Goal: Task Accomplishment & Management: Manage account settings

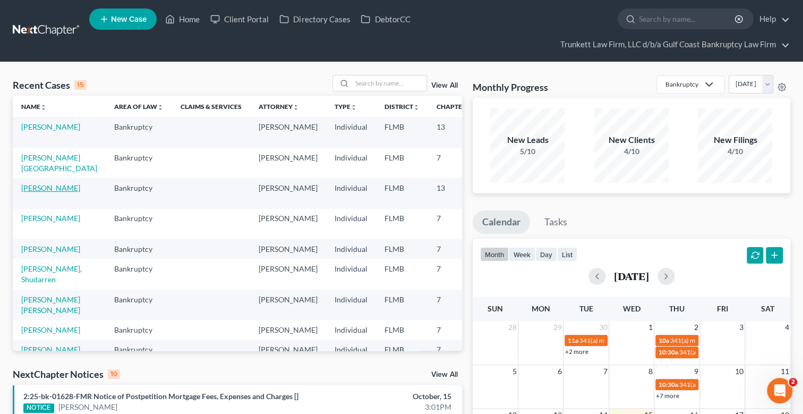
click at [36, 187] on link "[PERSON_NAME]" at bounding box center [50, 187] width 59 height 9
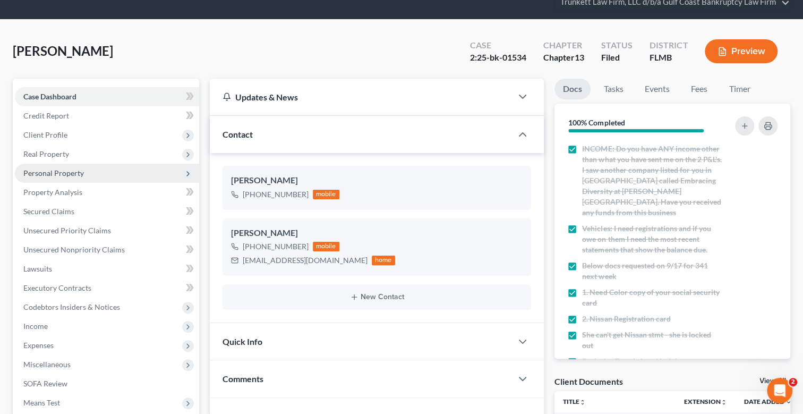
scroll to position [106, 0]
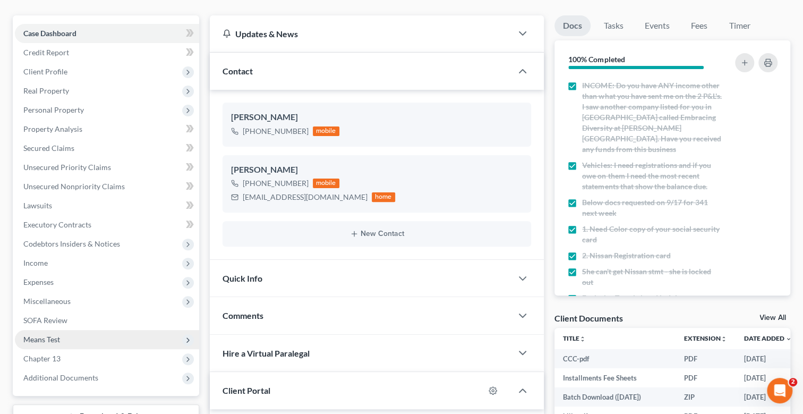
drag, startPoint x: 48, startPoint y: 336, endPoint x: 105, endPoint y: 337, distance: 56.8
click at [49, 336] on span "Means Test" at bounding box center [41, 339] width 37 height 9
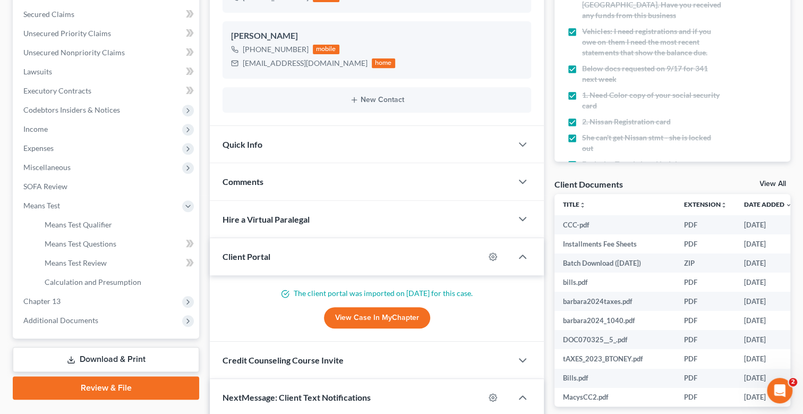
scroll to position [265, 0]
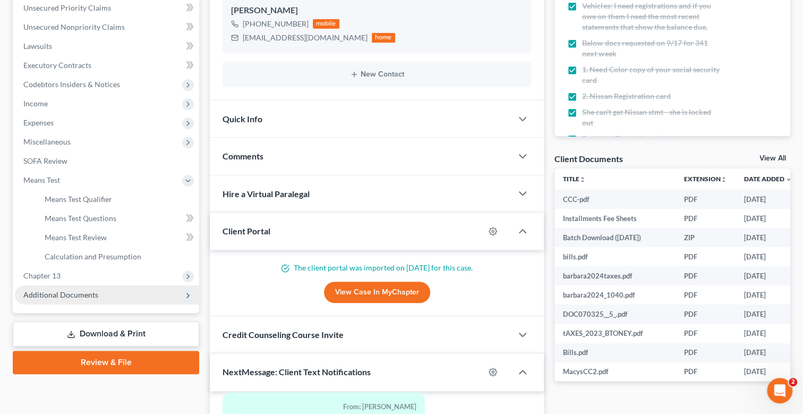
click at [78, 292] on span "Additional Documents" at bounding box center [60, 294] width 75 height 9
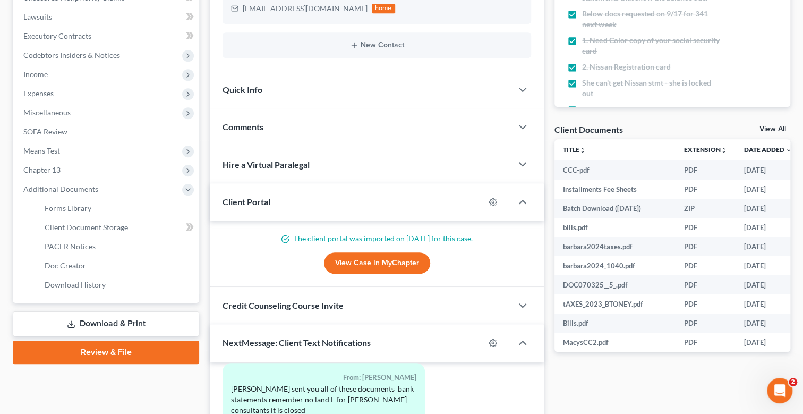
scroll to position [319, 0]
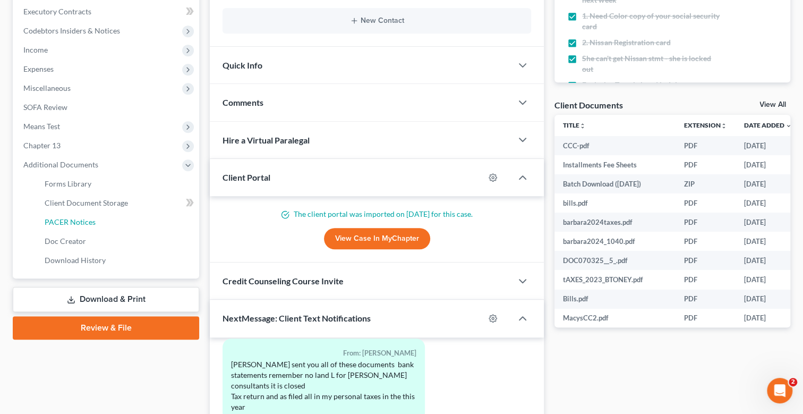
drag, startPoint x: 79, startPoint y: 219, endPoint x: 608, endPoint y: 273, distance: 531.1
click at [80, 219] on span "PACER Notices" at bounding box center [70, 221] width 51 height 9
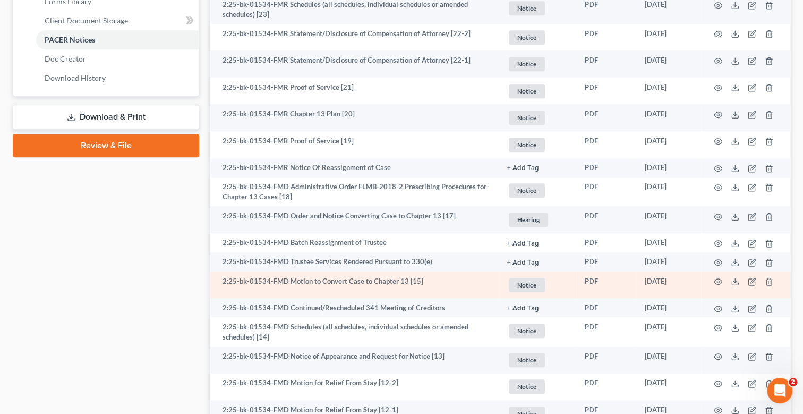
scroll to position [525, 0]
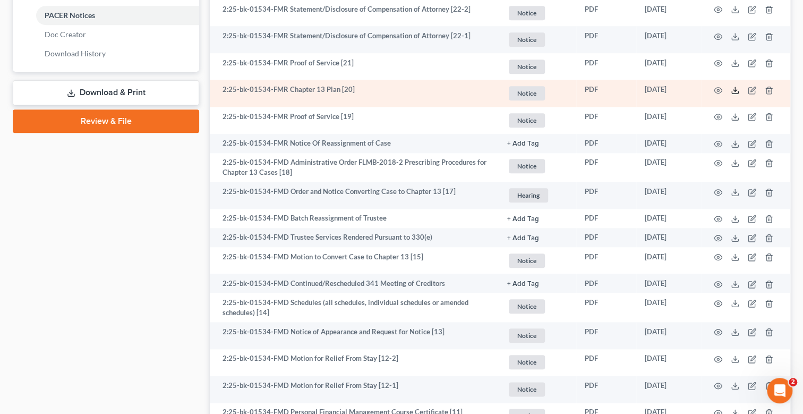
click at [735, 87] on line at bounding box center [735, 89] width 0 height 4
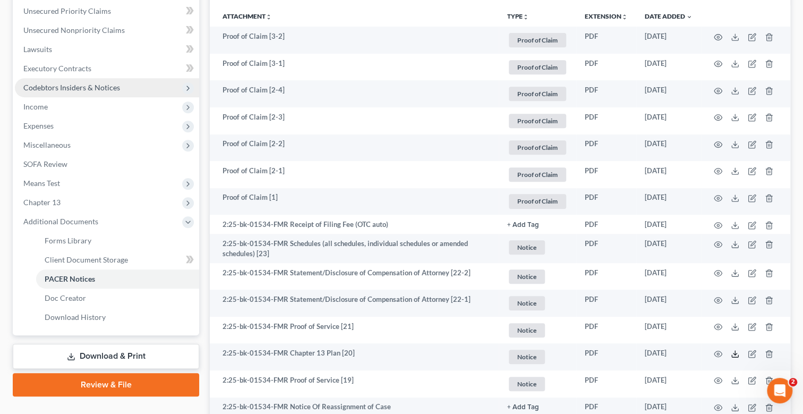
scroll to position [207, 0]
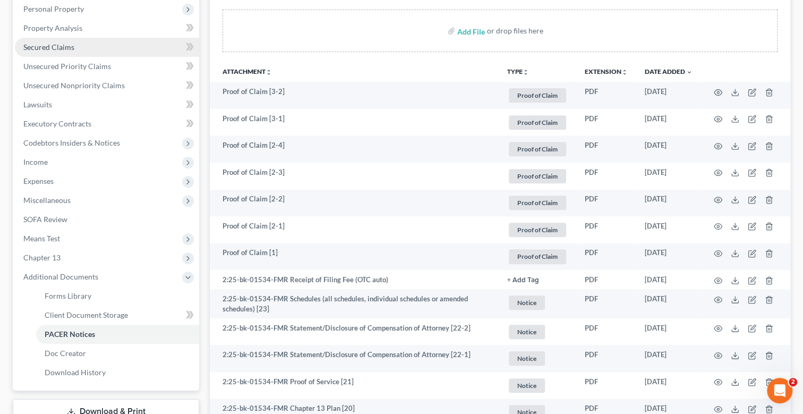
click at [69, 47] on span "Secured Claims" at bounding box center [48, 46] width 51 height 9
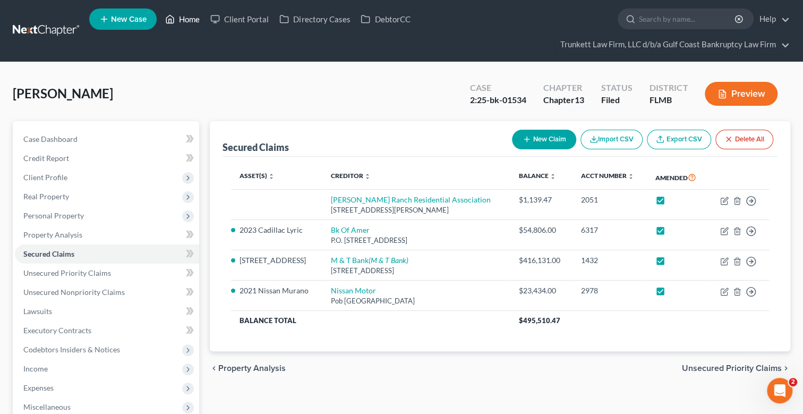
click at [190, 19] on link "Home" at bounding box center [182, 19] width 45 height 19
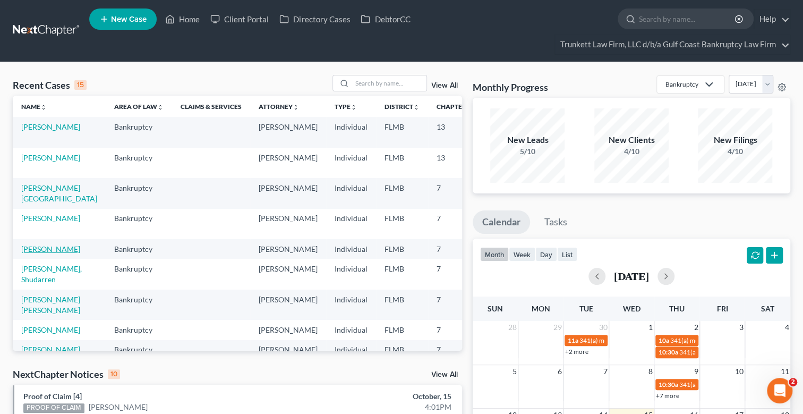
click at [42, 244] on link "[PERSON_NAME]" at bounding box center [50, 248] width 59 height 9
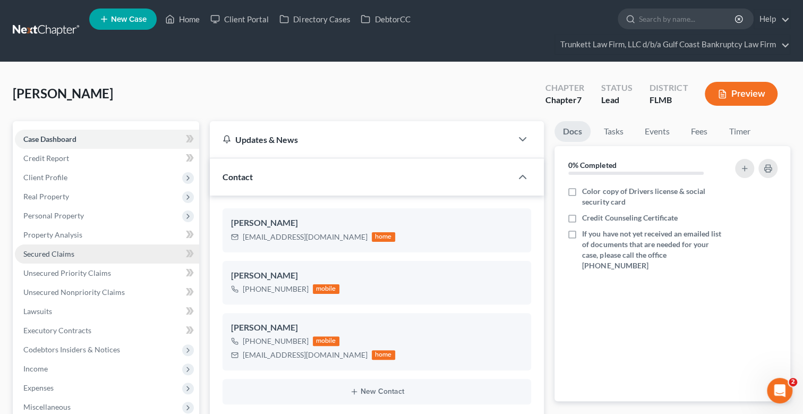
click at [57, 252] on span "Secured Claims" at bounding box center [48, 253] width 51 height 9
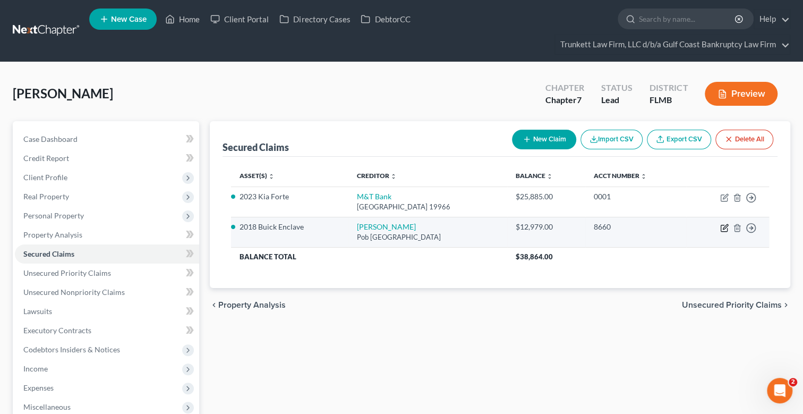
click at [724, 226] on icon "button" at bounding box center [724, 228] width 8 height 8
select select "45"
select select "7"
select select "0"
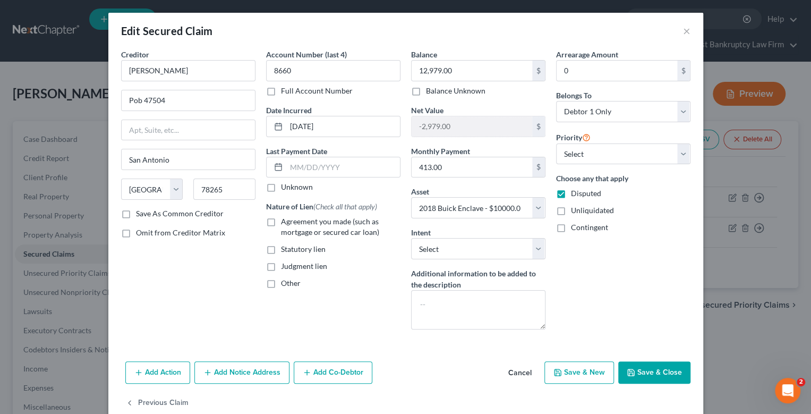
click at [316, 366] on button "Add Co-Debtor" at bounding box center [333, 372] width 79 height 22
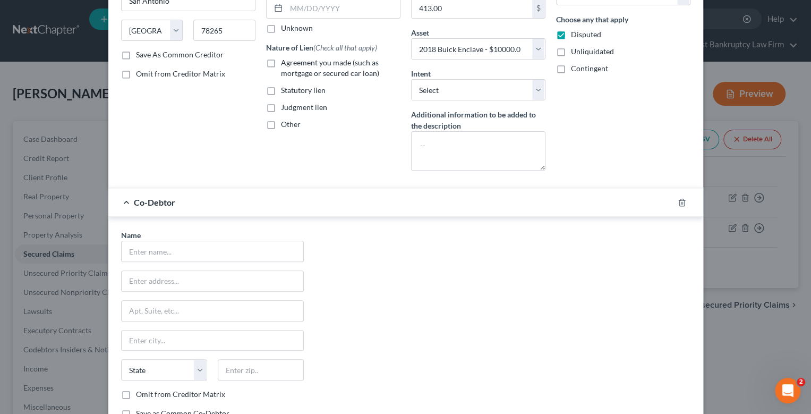
scroll to position [159, 0]
click at [174, 255] on input "text" at bounding box center [213, 251] width 182 height 20
type input "L"
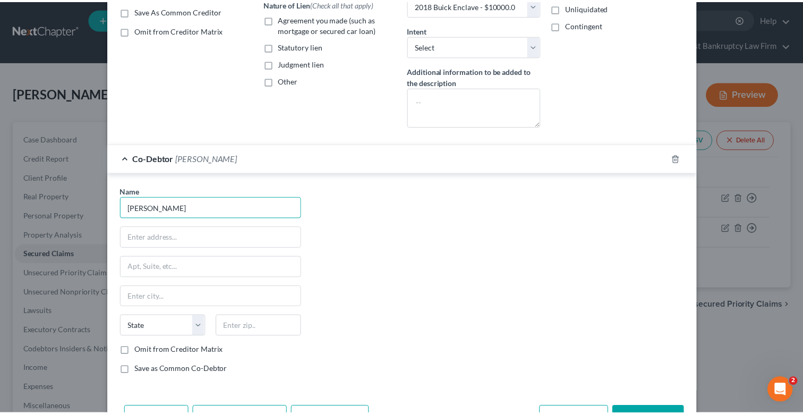
scroll to position [265, 0]
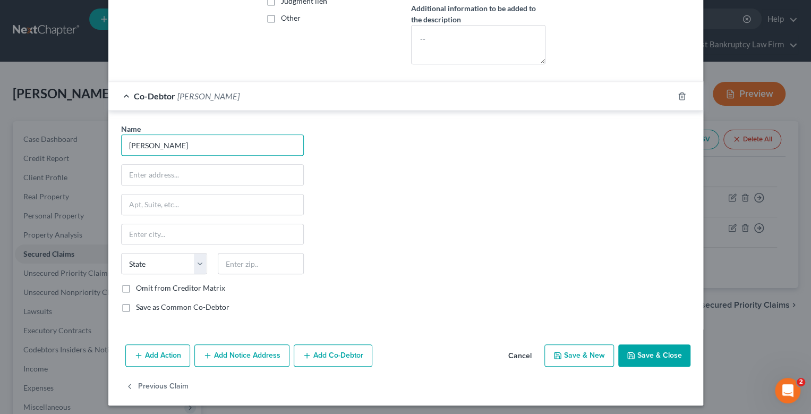
type input "[PERSON_NAME]"
click at [136, 285] on label "Omit from Creditor Matrix" at bounding box center [180, 288] width 89 height 11
click at [140, 285] on input "Omit from Creditor Matrix" at bounding box center [143, 286] width 7 height 7
checkbox input "true"
click at [650, 353] on button "Save & Close" at bounding box center [654, 355] width 72 height 22
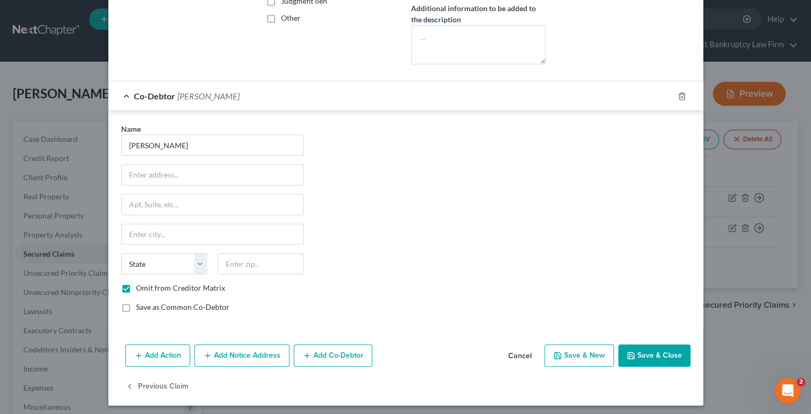
select select
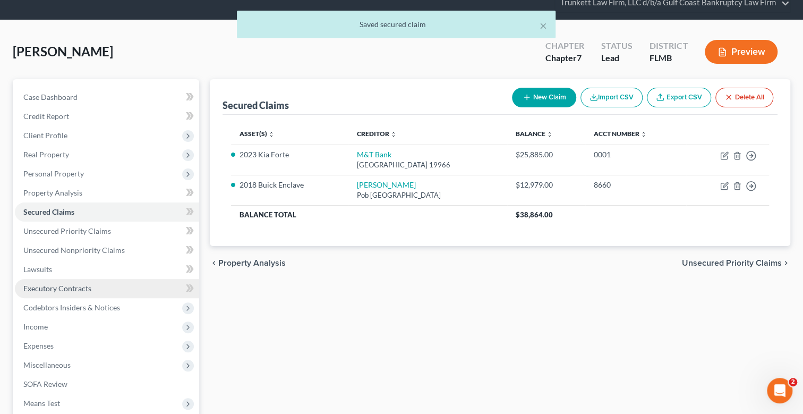
scroll to position [106, 0]
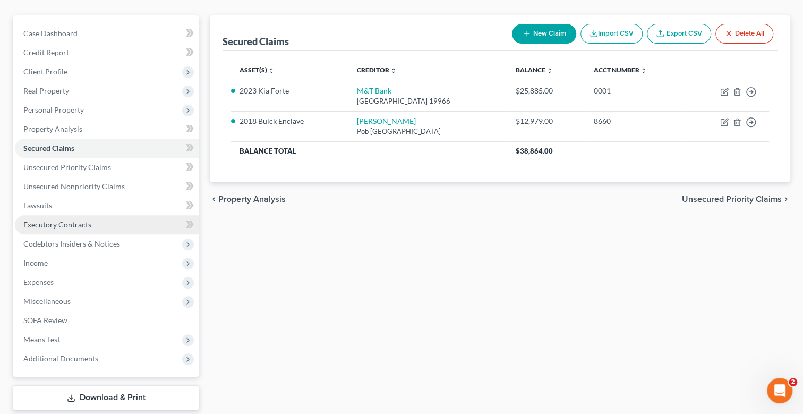
click at [66, 220] on span "Executory Contracts" at bounding box center [57, 224] width 68 height 9
